Goal: Information Seeking & Learning: Check status

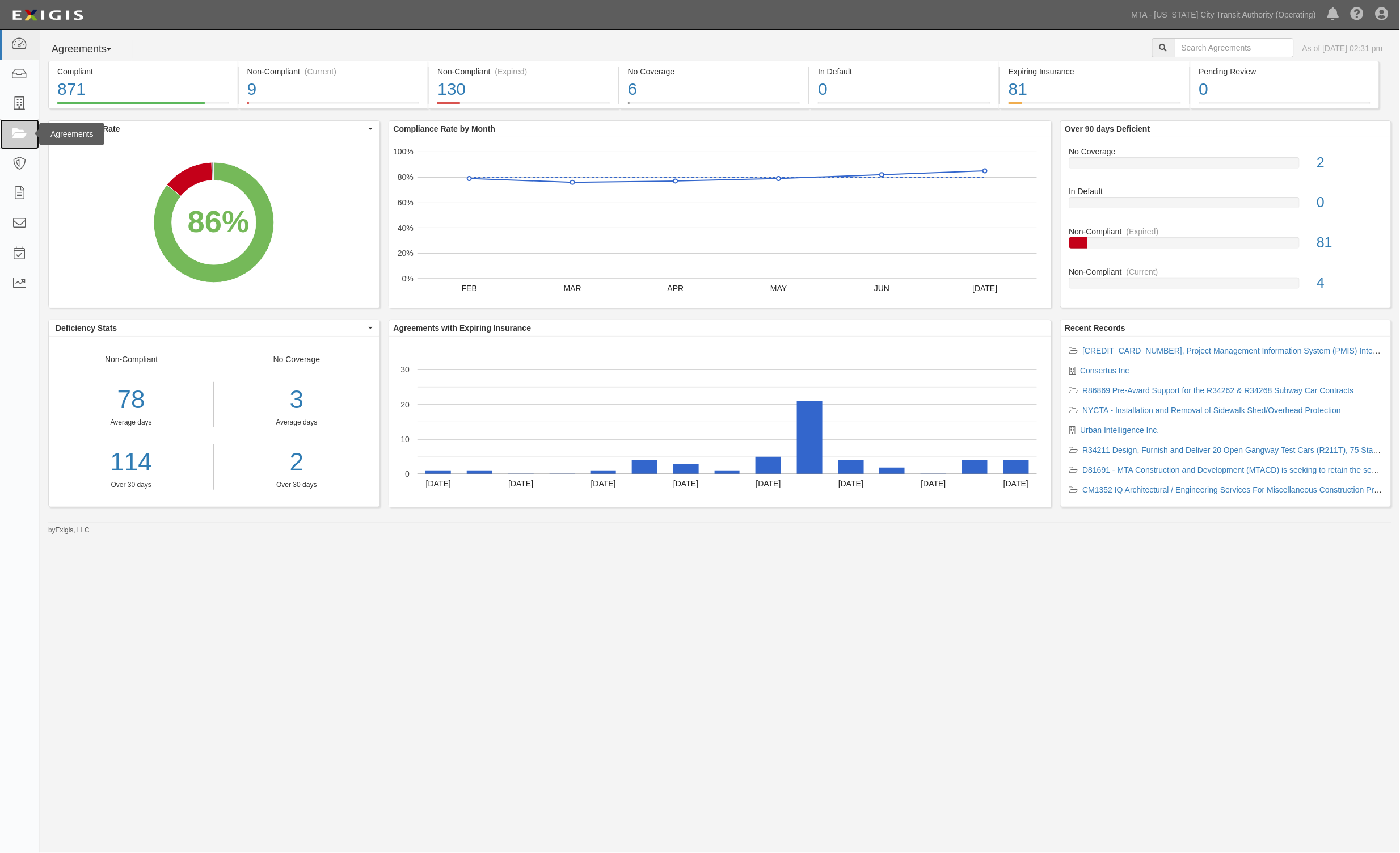
click at [18, 138] on icon at bounding box center [19, 134] width 16 height 13
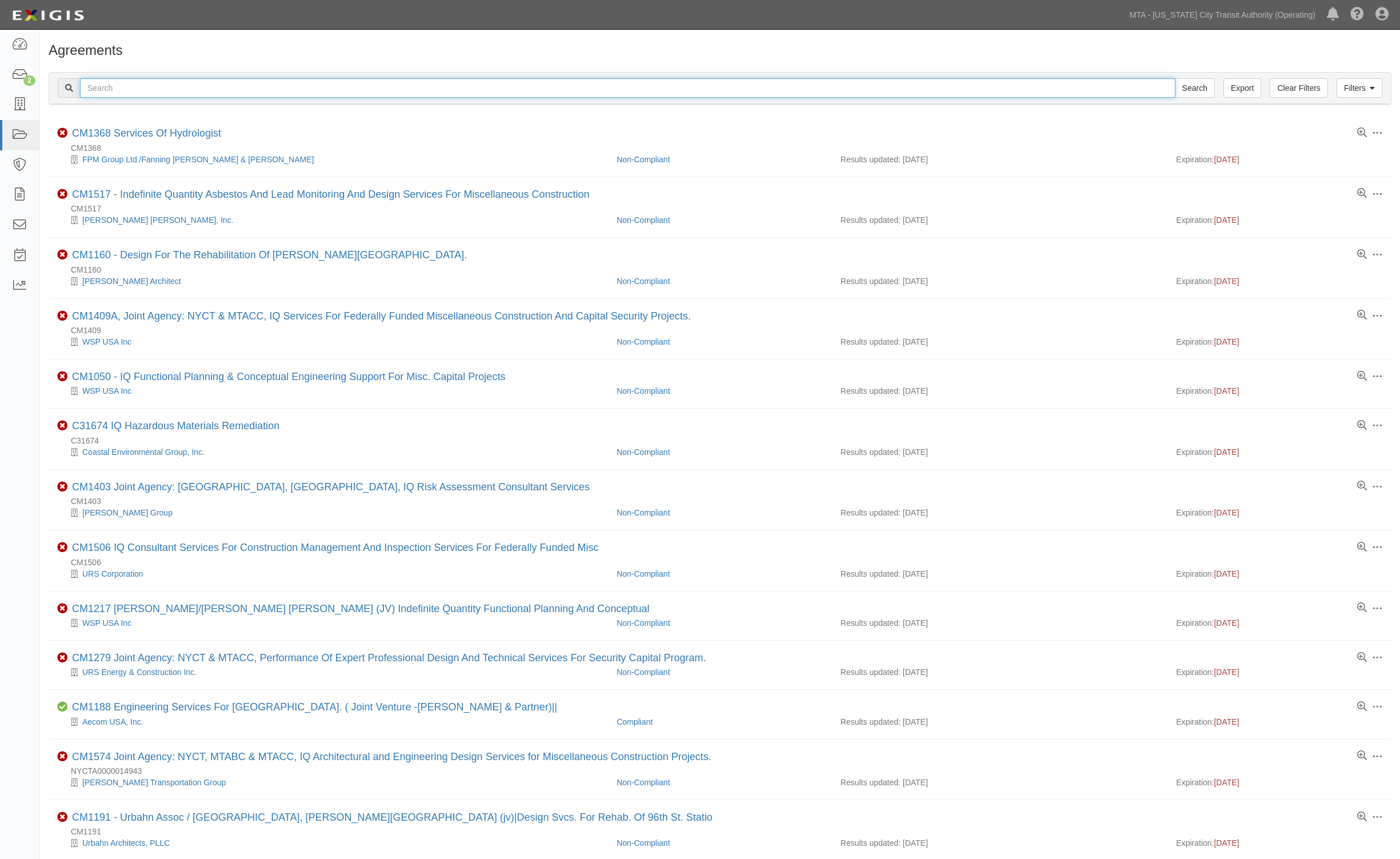
click at [280, 90] on input "text" at bounding box center [628, 88] width 1096 height 19
type input "37140"
click at [1175, 78] on input "Search" at bounding box center [1195, 88] width 40 height 19
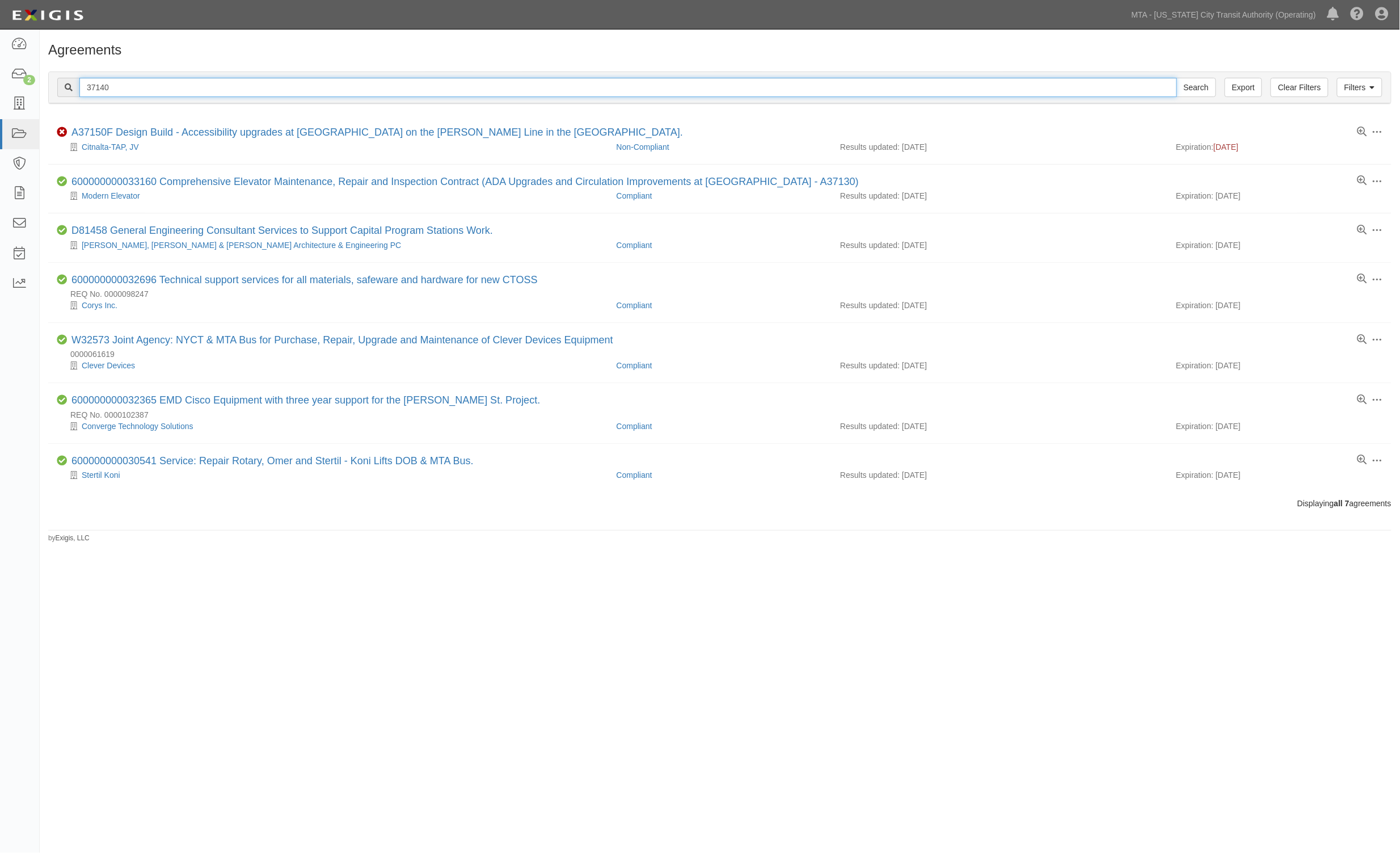
click at [85, 92] on input "37140" at bounding box center [628, 87] width 1098 height 19
type input "a37140"
click at [1177, 78] on input "Search" at bounding box center [1196, 87] width 39 height 19
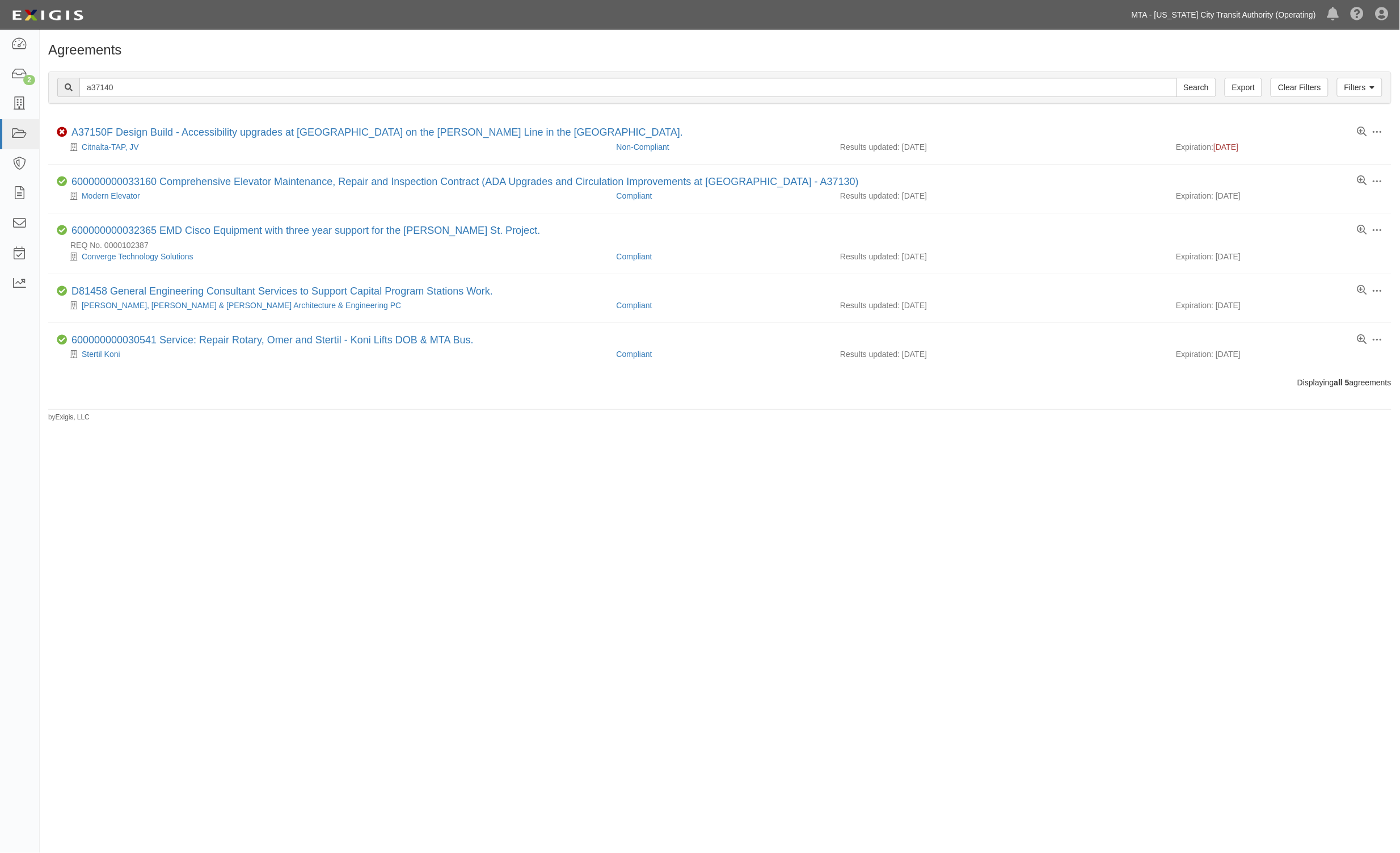
click at [1221, 12] on link "MTA - [US_STATE] City Transit Authority (Operating)" at bounding box center [1224, 14] width 196 height 22
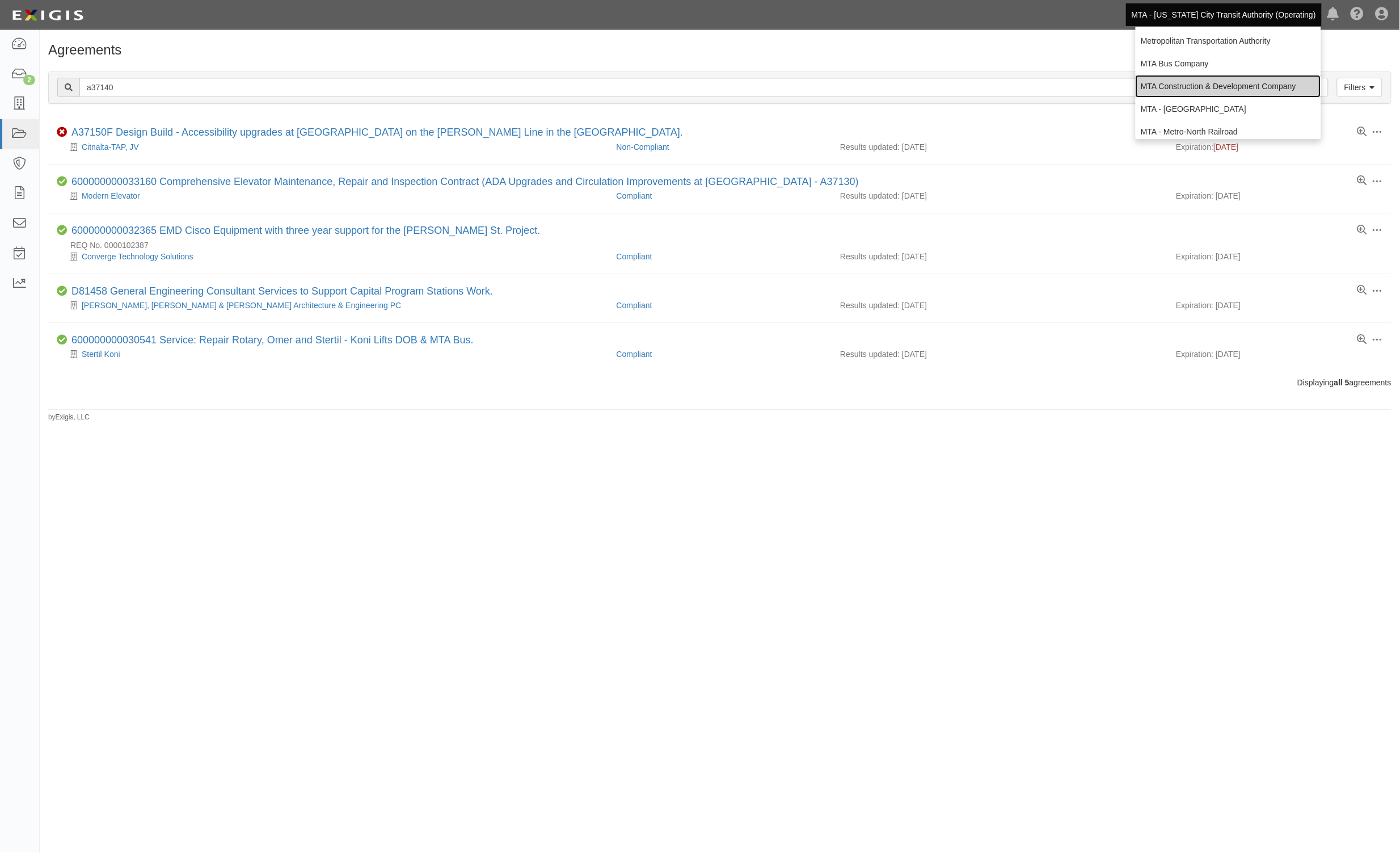
click at [1219, 85] on link "MTA Construction & Development Company" at bounding box center [1228, 86] width 186 height 22
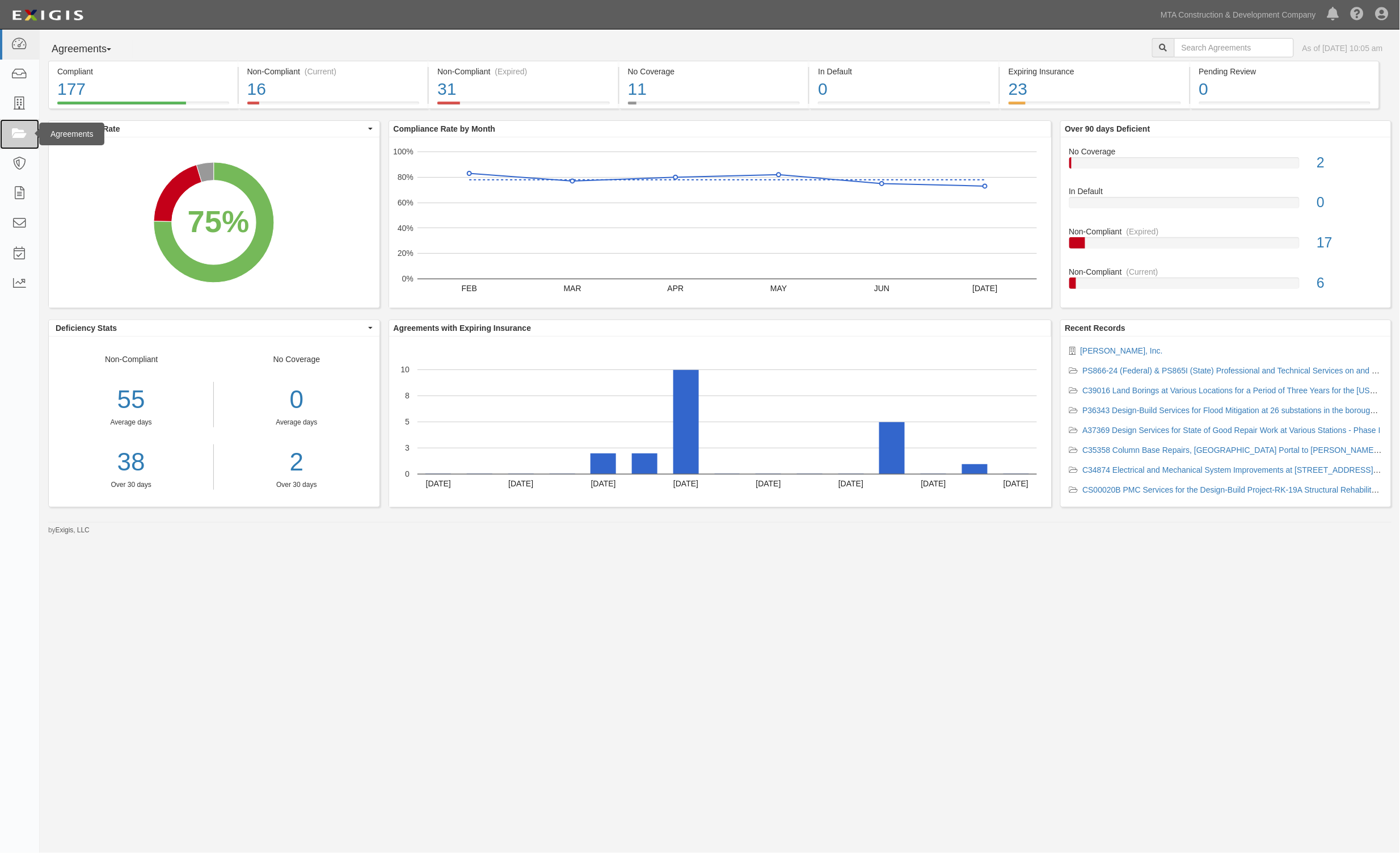
click at [10, 144] on link at bounding box center [20, 134] width 39 height 30
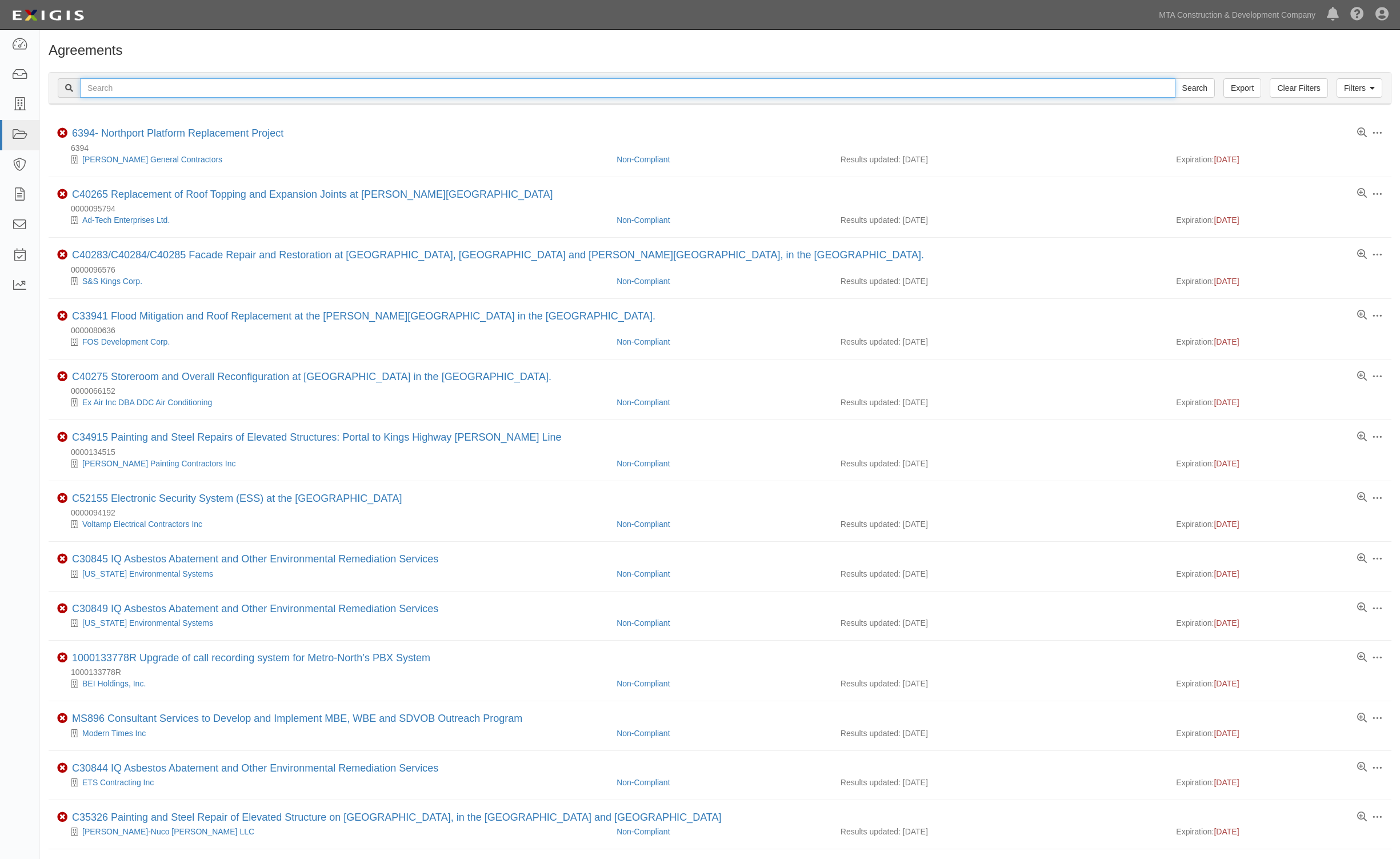
drag, startPoint x: 0, startPoint y: 0, endPoint x: 95, endPoint y: 88, distance: 129.5
click at [95, 88] on input "text" at bounding box center [628, 88] width 1096 height 19
type input "37130"
click at [1175, 78] on input "Search" at bounding box center [1195, 88] width 40 height 19
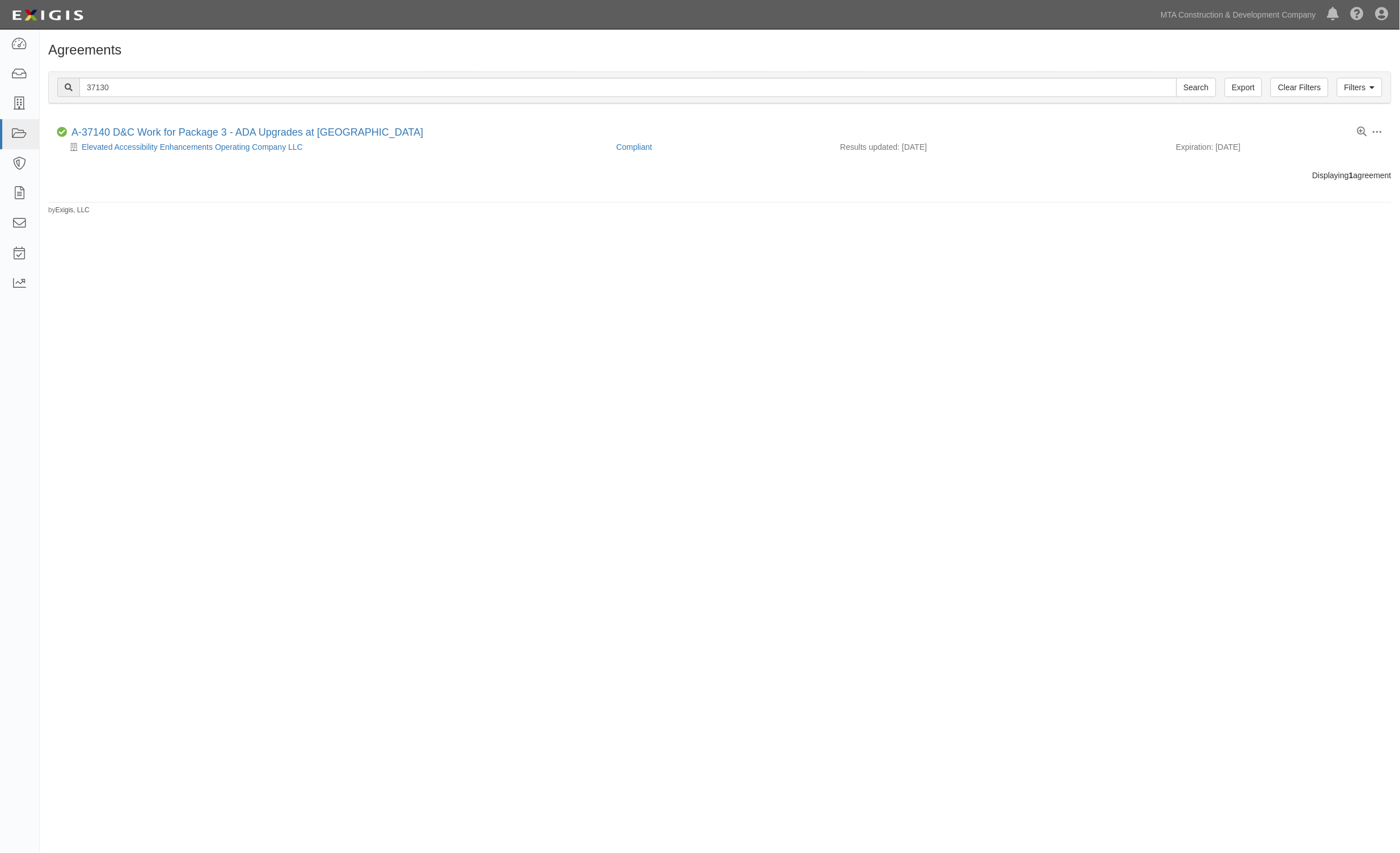
click at [1033, 802] on html "Toggle navigation Dashboard Inbox Parties Agreements Coverages Documents Messag…" at bounding box center [700, 401] width 1400 height 802
drag, startPoint x: 137, startPoint y: 85, endPoint x: -17, endPoint y: 68, distance: 154.9
click at [0, 68] on html "Toggle navigation Dashboard Inbox Parties Agreements Coverages Documents Messag…" at bounding box center [700, 401] width 1400 height 802
type input "d81759"
click at [1177, 78] on input "Search" at bounding box center [1196, 87] width 39 height 19
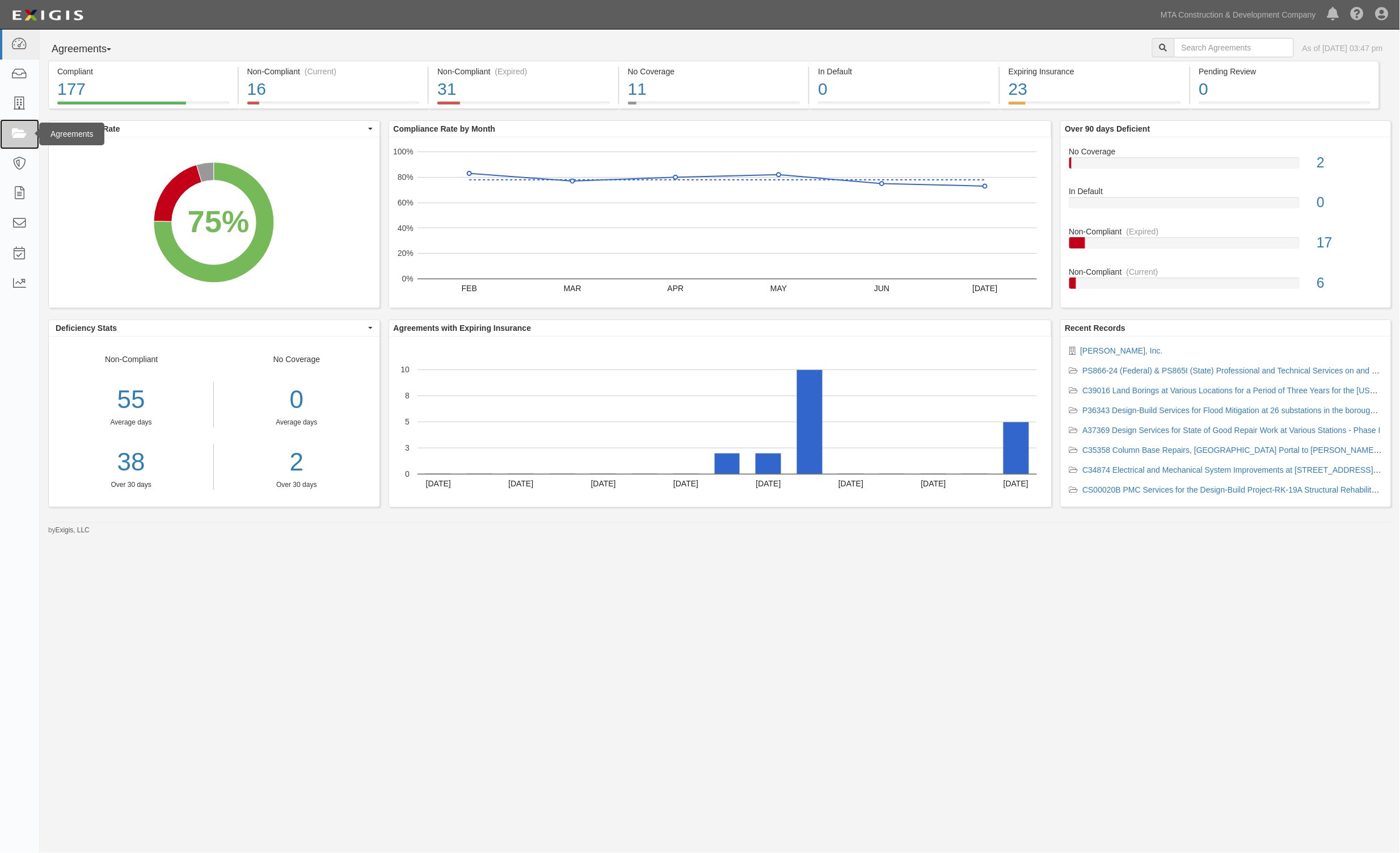
click at [16, 129] on icon at bounding box center [19, 134] width 16 height 13
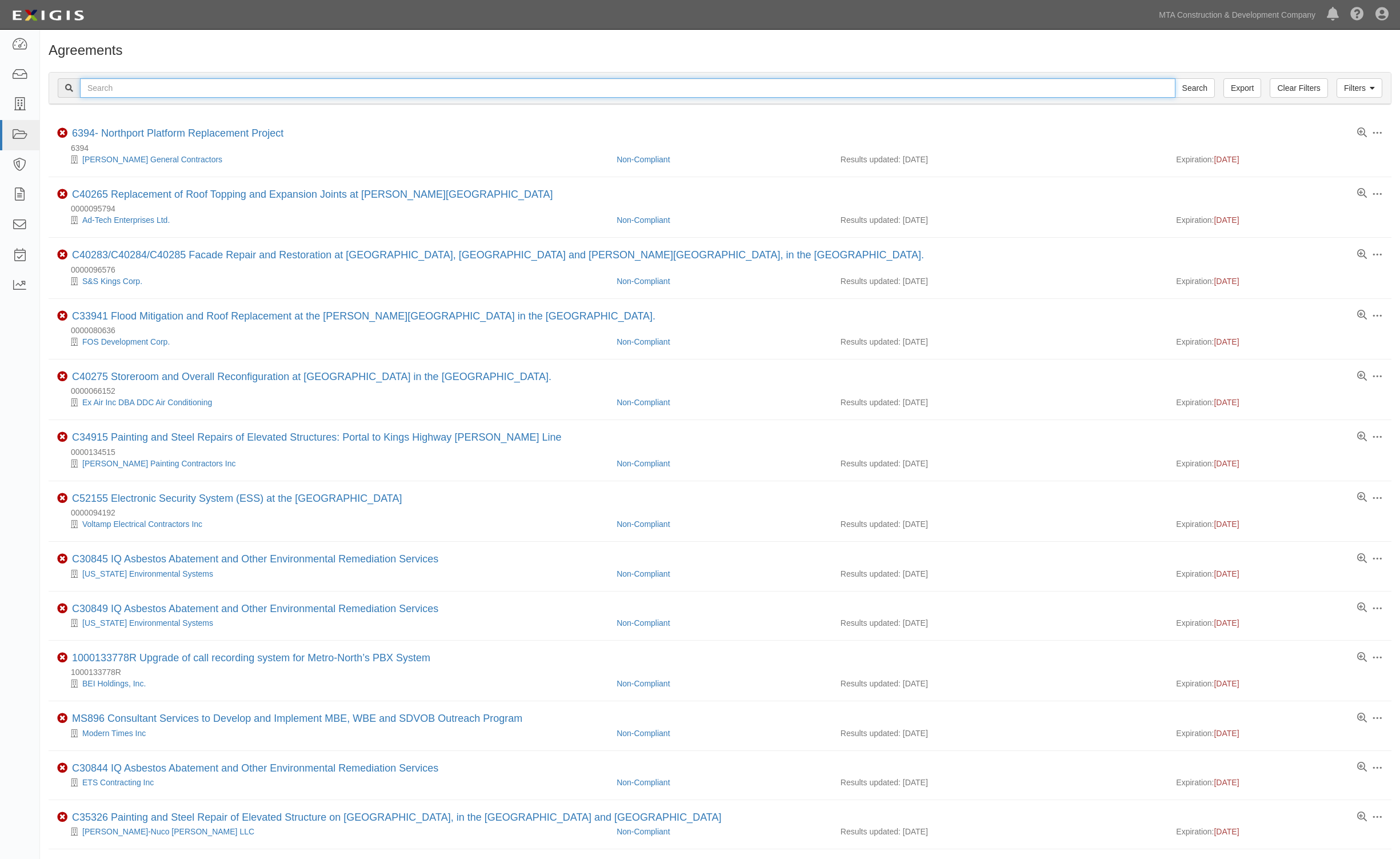
click at [152, 87] on input "text" at bounding box center [628, 88] width 1096 height 19
type input "d81759"
click at [1175, 78] on input "Search" at bounding box center [1195, 88] width 40 height 19
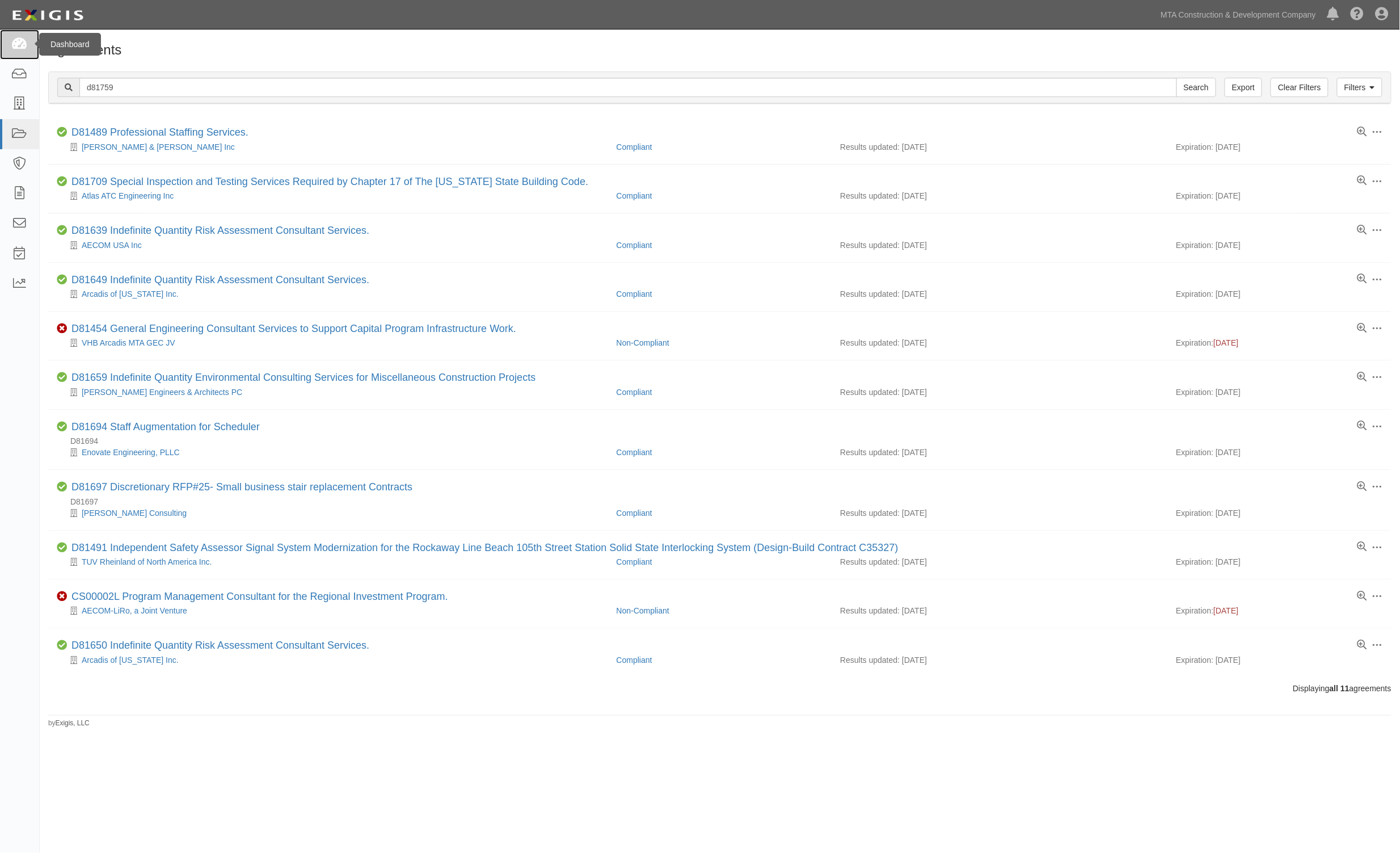
click at [13, 43] on icon at bounding box center [19, 44] width 16 height 13
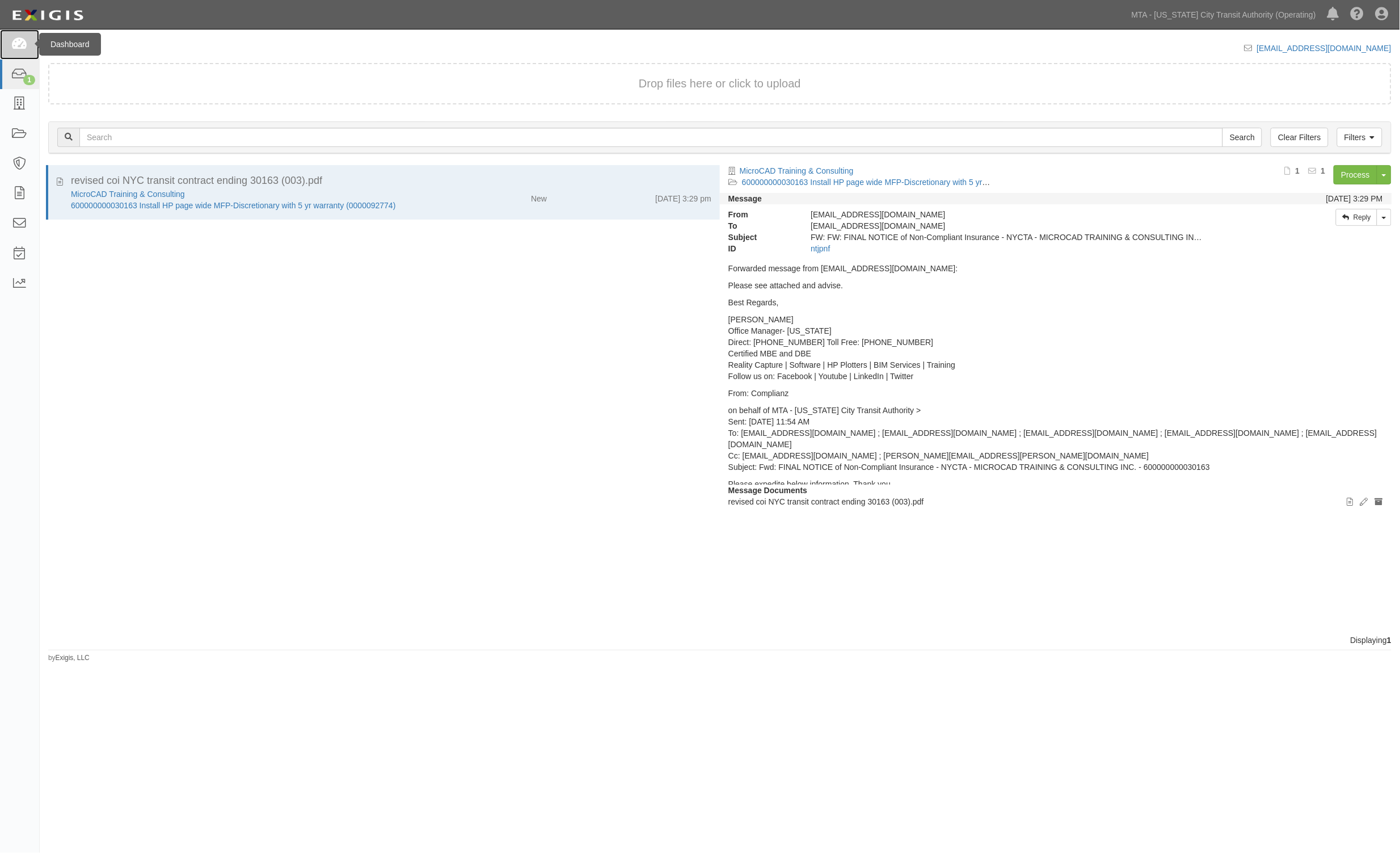
click at [18, 39] on icon at bounding box center [19, 44] width 16 height 13
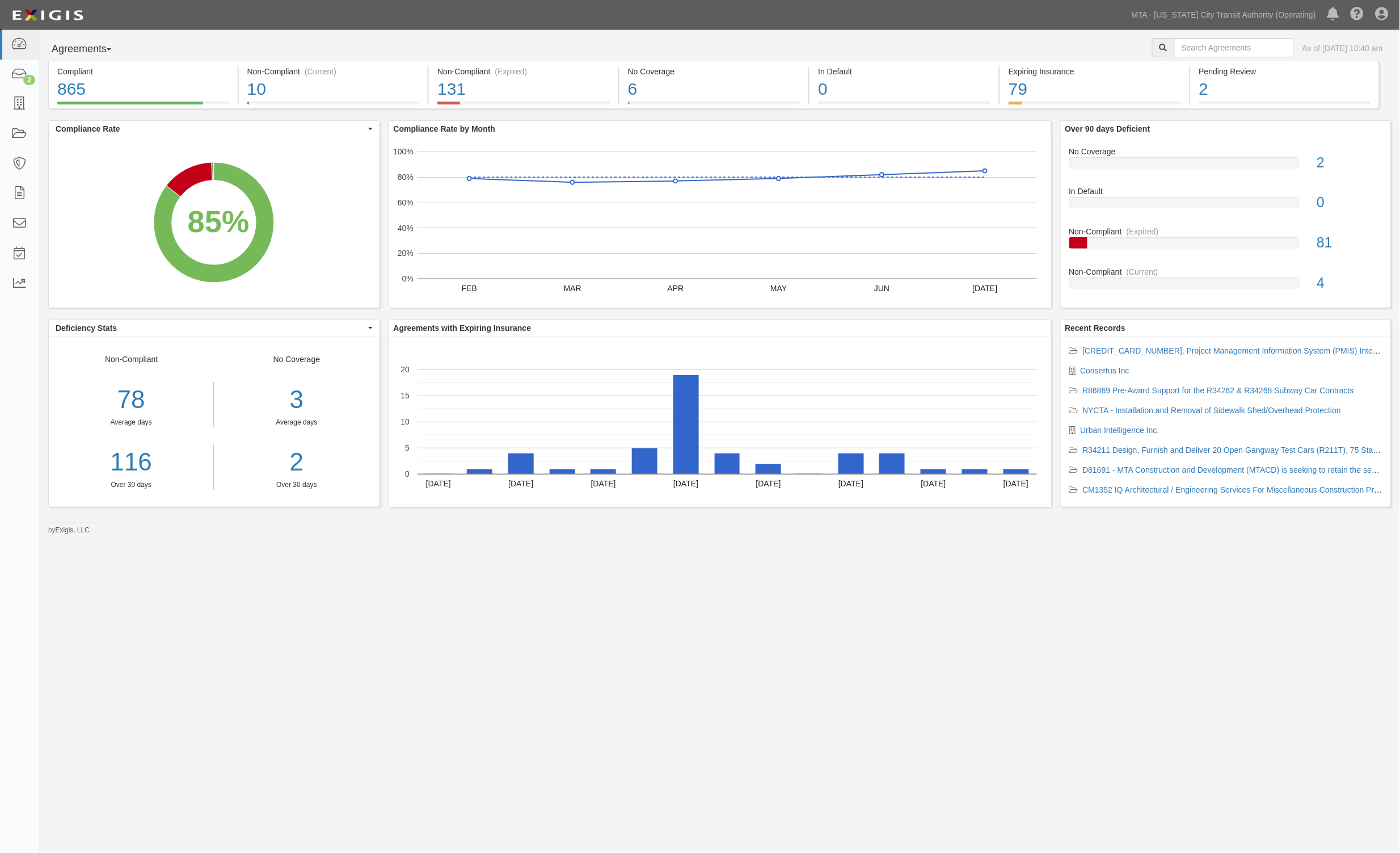
click at [313, 680] on div "Agreements Parties Agreements Coverages As of [DATE] 10:40 am Compliant 865 85%…" at bounding box center [700, 413] width 1400 height 768
click at [6, 71] on link "2" at bounding box center [20, 75] width 39 height 30
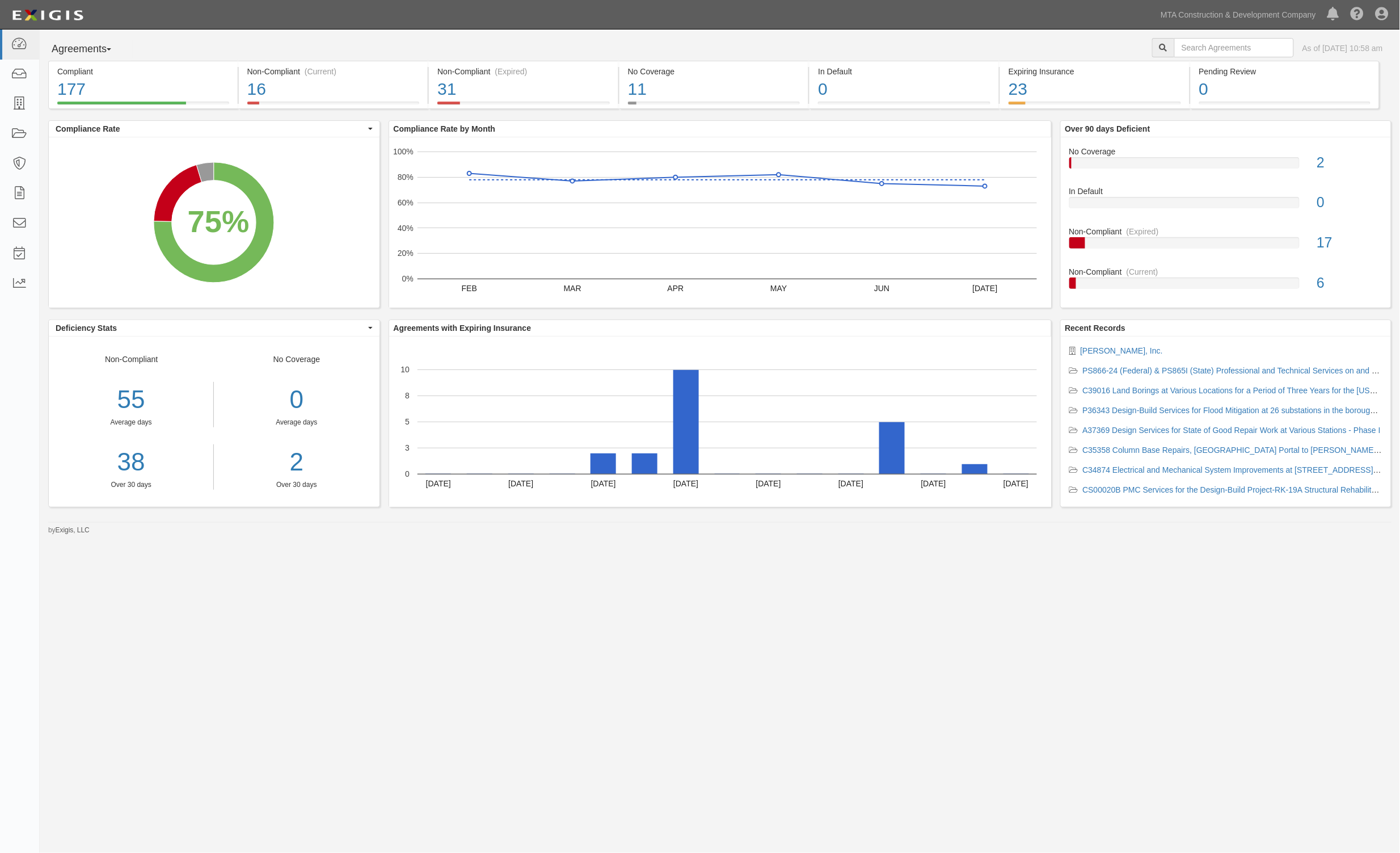
drag, startPoint x: 378, startPoint y: 602, endPoint x: 441, endPoint y: 571, distance: 70.2
click at [378, 602] on div "Agreements Parties Agreements Coverages As of [DATE] 10:58 am Compliant 177 75%…" at bounding box center [700, 413] width 1400 height 768
click at [401, 637] on div "Agreements Parties Agreements Coverages As of Aug 25, 2025 10:58 am Compliant 1…" at bounding box center [700, 413] width 1400 height 768
